Goal: Transaction & Acquisition: Purchase product/service

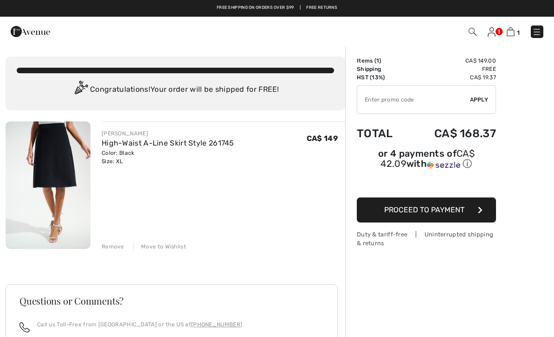
click at [38, 33] on img at bounding box center [30, 31] width 39 height 19
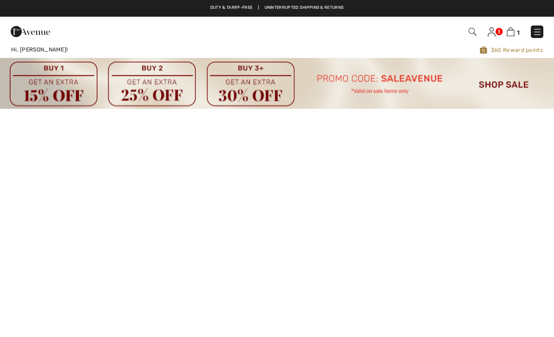
checkbox input "true"
click at [539, 32] on img at bounding box center [536, 31] width 9 height 9
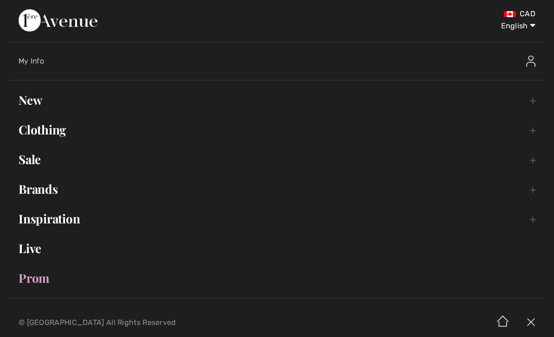
click at [38, 109] on link "New Toggle submenu" at bounding box center [276, 100] width 535 height 20
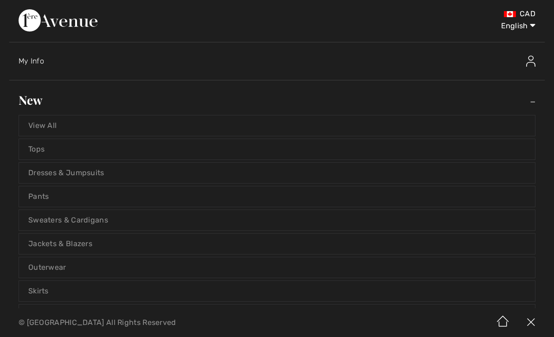
click at [26, 103] on link "New Toggle submenu" at bounding box center [276, 100] width 535 height 20
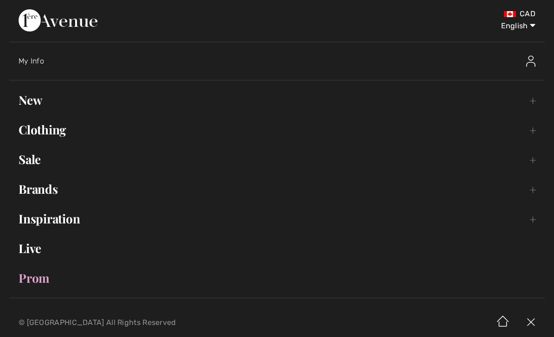
click at [35, 186] on link "Brands Open submenu" at bounding box center [276, 189] width 535 height 20
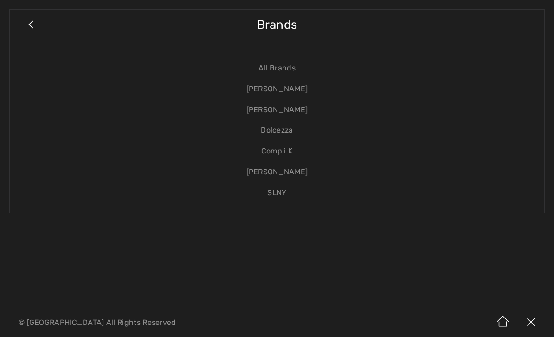
click at [305, 88] on link "[PERSON_NAME]" at bounding box center [277, 89] width 516 height 21
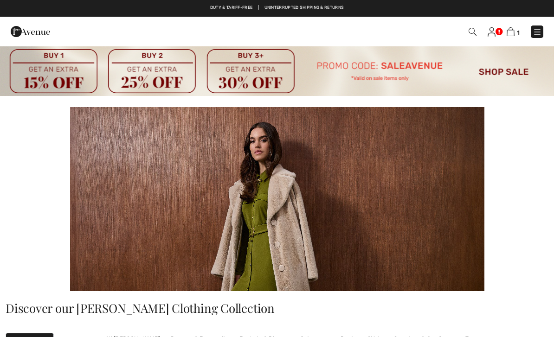
checkbox input "true"
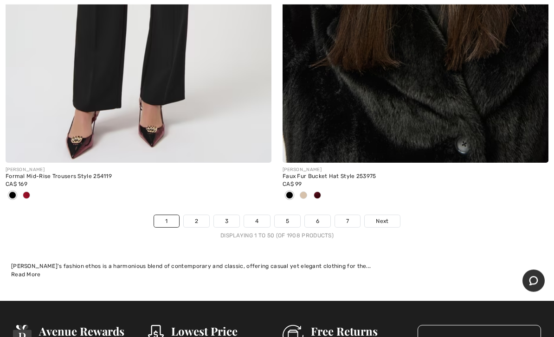
scroll to position [11589, 0]
click at [195, 215] on link "2" at bounding box center [197, 221] width 26 height 12
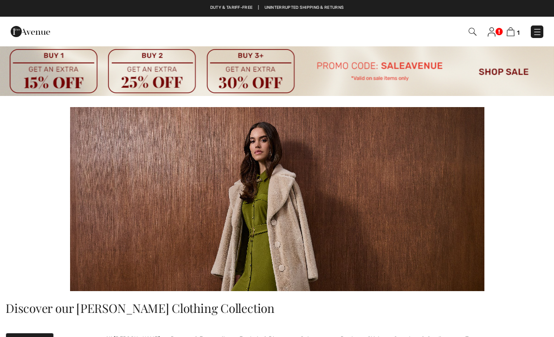
checkbox input "true"
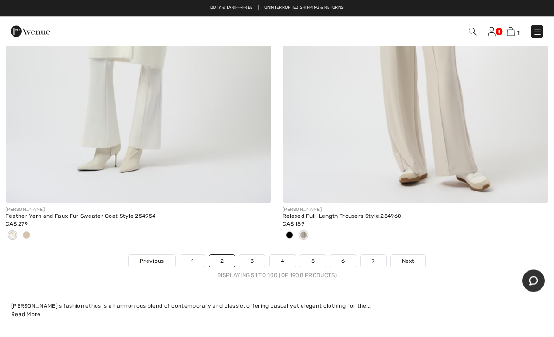
scroll to position [11580, 0]
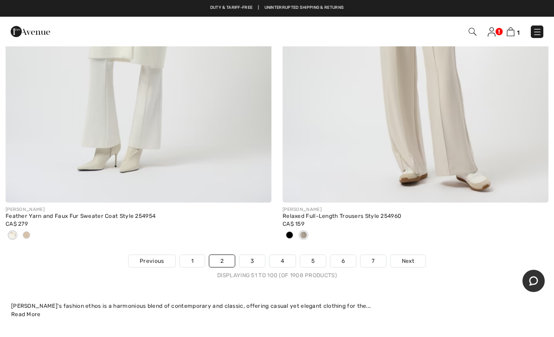
click at [253, 256] on link "3" at bounding box center [252, 261] width 26 height 12
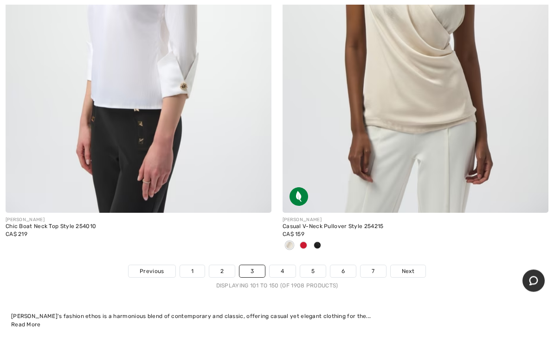
scroll to position [11478, 0]
click at [276, 265] on link "4" at bounding box center [282, 271] width 26 height 12
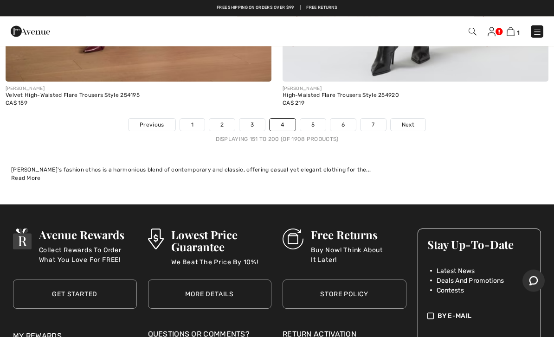
scroll to position [11701, 0]
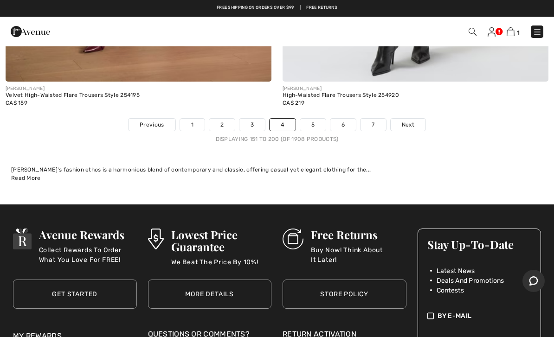
click at [312, 119] on link "5" at bounding box center [313, 125] width 26 height 12
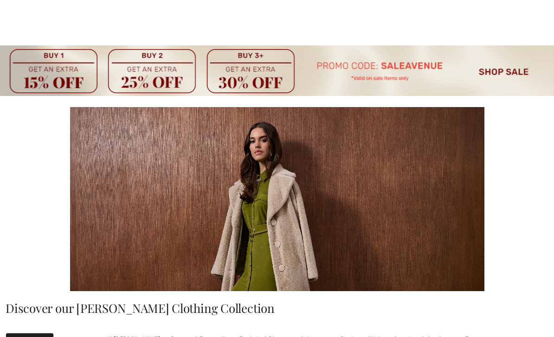
checkbox input "true"
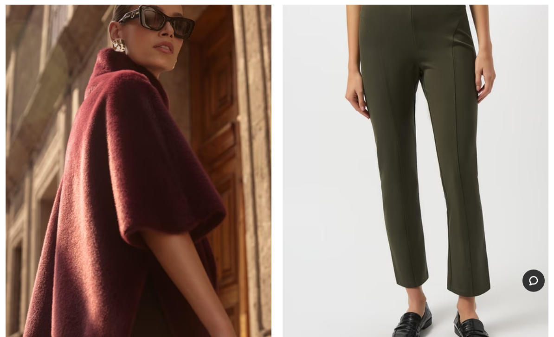
scroll to position [3986, 0]
click at [226, 264] on img at bounding box center [139, 178] width 266 height 399
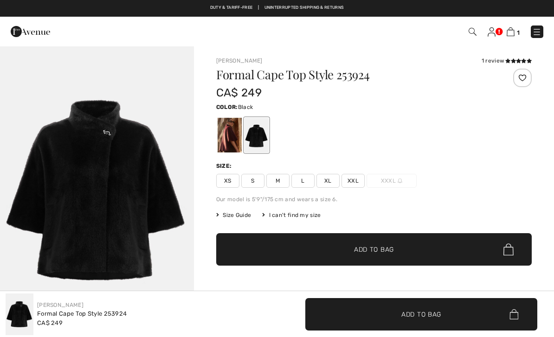
checkbox input "true"
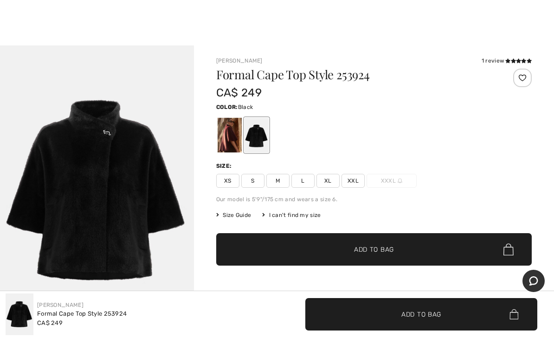
click at [497, 62] on div "1 review" at bounding box center [506, 61] width 50 height 8
click at [491, 65] on div "[PERSON_NAME] 1 review 1 review Formal Cape Top Style 253924 CA$ 249 Color: Bla…" at bounding box center [373, 193] width 315 height 273
click at [500, 61] on div "1 review" at bounding box center [506, 61] width 50 height 8
click at [517, 59] on icon at bounding box center [518, 60] width 5 height 5
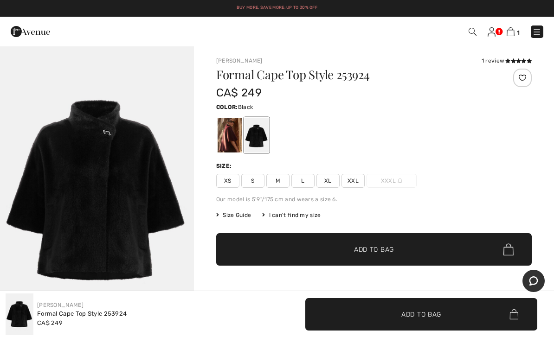
click at [383, 180] on span "XXXL" at bounding box center [391, 181] width 50 height 14
click at [237, 144] on div at bounding box center [230, 135] width 24 height 35
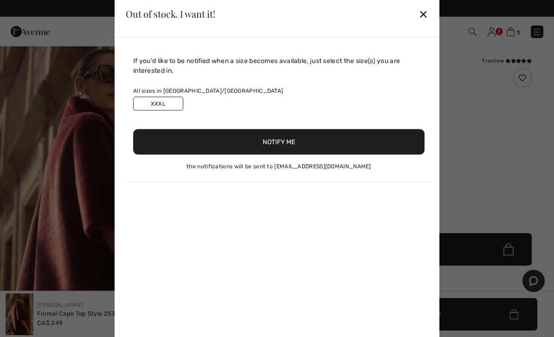
click at [424, 13] on div "✕" at bounding box center [423, 13] width 10 height 19
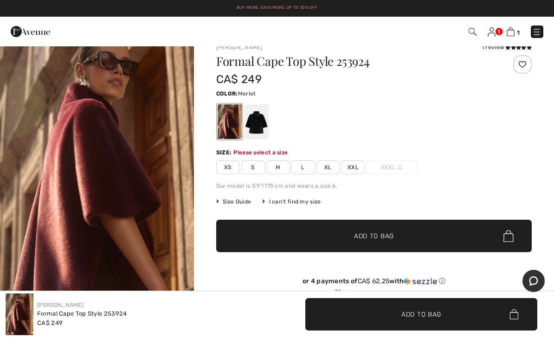
scroll to position [14, 0]
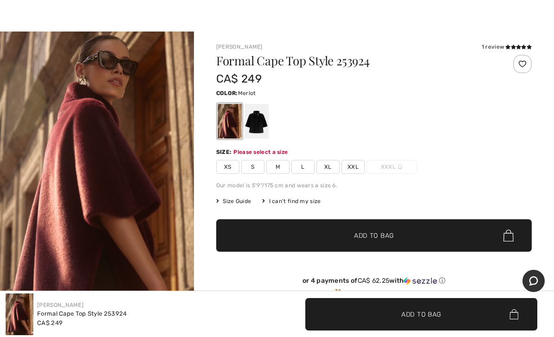
click at [256, 116] on div at bounding box center [256, 121] width 24 height 35
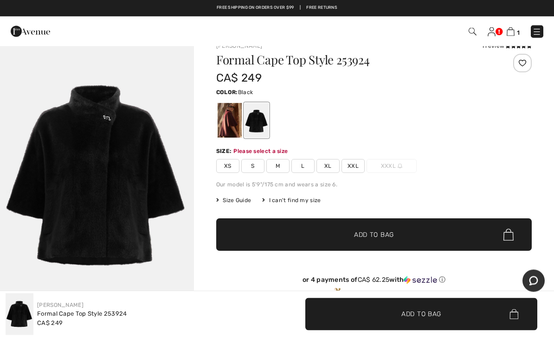
scroll to position [0, 0]
